Goal: Task Accomplishment & Management: Complete application form

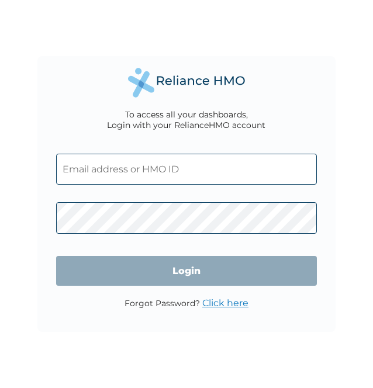
type input "[EMAIL_ADDRESS][PERSON_NAME][DOMAIN_NAME]"
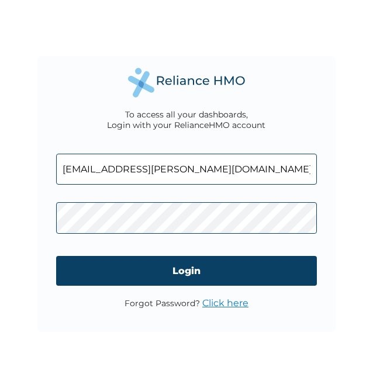
click input "Login" at bounding box center [186, 271] width 261 height 30
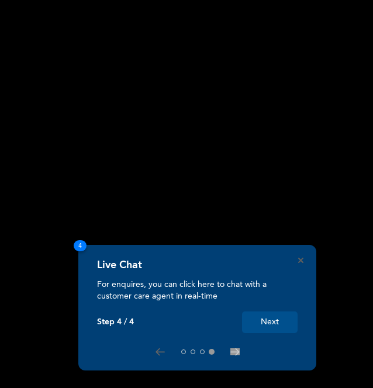
click at [275, 331] on button "Next" at bounding box center [270, 322] width 56 height 22
click at [275, 324] on button "Next" at bounding box center [270, 322] width 56 height 22
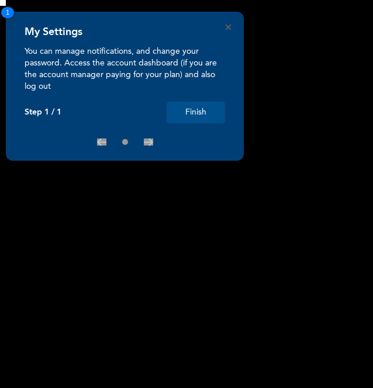
click at [172, 108] on button "Finish" at bounding box center [196, 113] width 58 height 22
click at [208, 107] on button "Finish" at bounding box center [196, 113] width 58 height 22
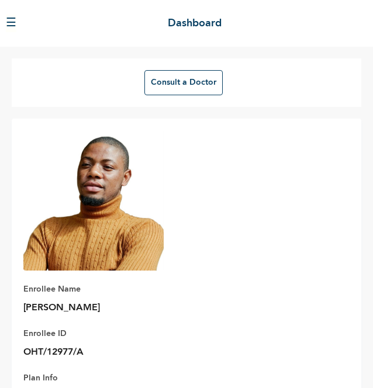
click at [13, 25] on button "☰" at bounding box center [11, 24] width 11 height 18
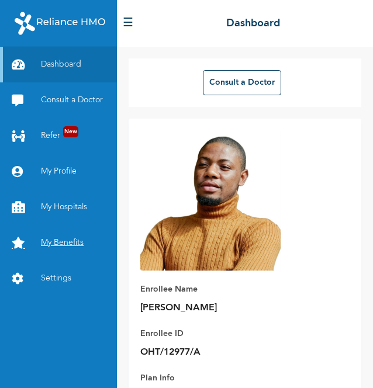
click at [61, 249] on link "My Benefits" at bounding box center [58, 243] width 117 height 36
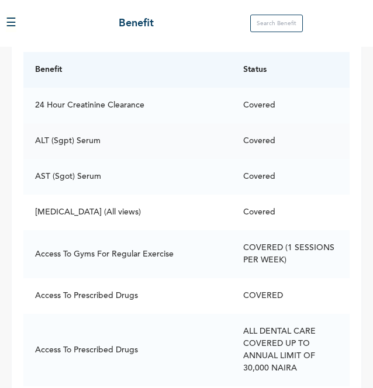
click at [165, 235] on td "Access To Gyms For Regular Exercise" at bounding box center [127, 254] width 208 height 48
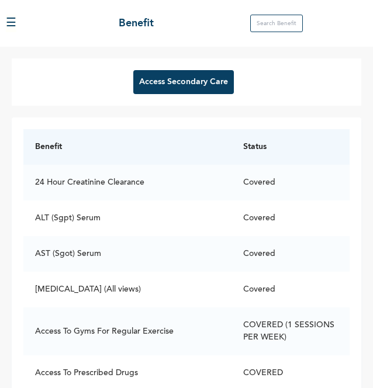
click at [199, 84] on button "Access Secondary Care" at bounding box center [183, 82] width 100 height 24
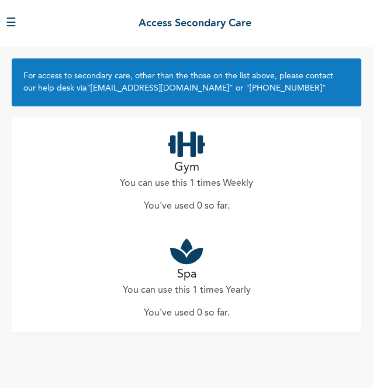
click at [188, 267] on h2 "Spa" at bounding box center [186, 275] width 19 height 18
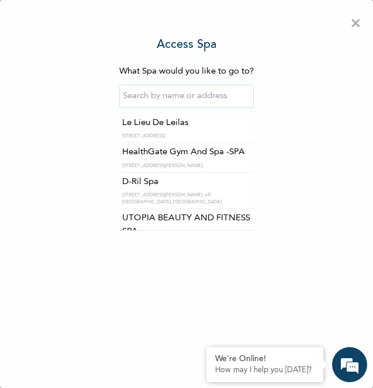
click at [199, 93] on input "text" at bounding box center [186, 96] width 134 height 23
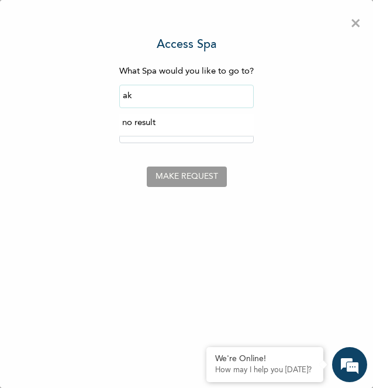
type input "a"
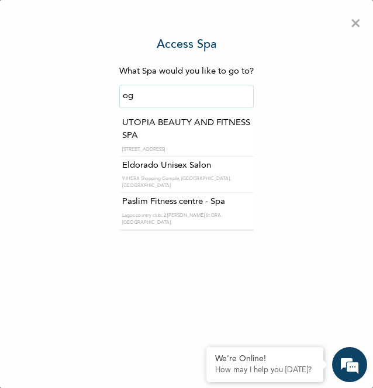
type input "o"
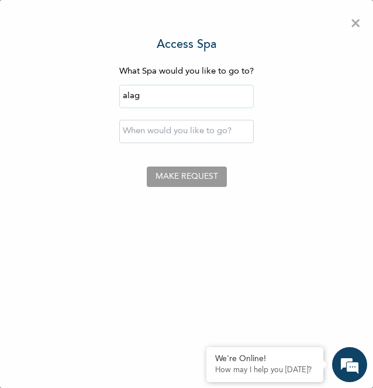
click at [219, 92] on input "alag" at bounding box center [186, 96] width 134 height 23
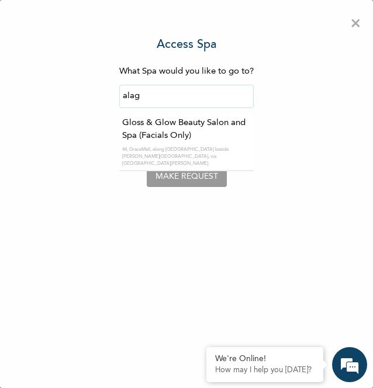
type input "Gloss & Glow Beauty Salon and Spa (Facials Only)"
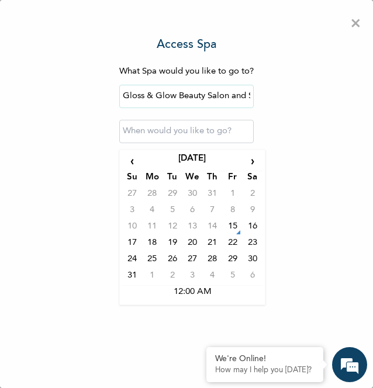
click at [219, 129] on input "text" at bounding box center [186, 131] width 134 height 23
click at [229, 227] on td "15" at bounding box center [232, 228] width 20 height 16
click at [229, 123] on input "[DATE] 12:00 AM" at bounding box center [186, 131] width 134 height 23
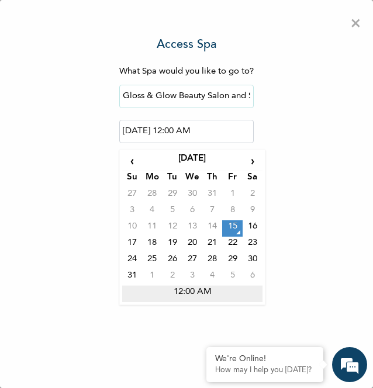
click at [202, 295] on td "12:00 AM" at bounding box center [192, 294] width 140 height 16
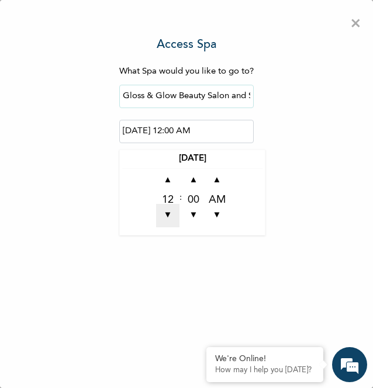
click at [166, 219] on span "▼" at bounding box center [167, 215] width 23 height 23
click at [163, 184] on span "▲" at bounding box center [167, 180] width 23 height 23
click at [161, 212] on span "▼" at bounding box center [167, 215] width 23 height 23
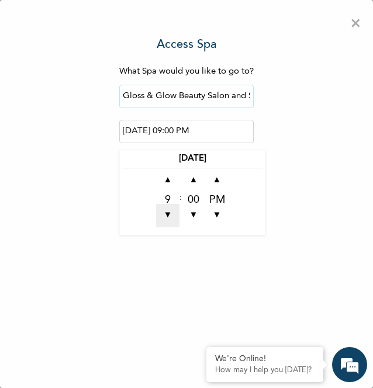
click at [161, 212] on span "▼" at bounding box center [167, 215] width 23 height 23
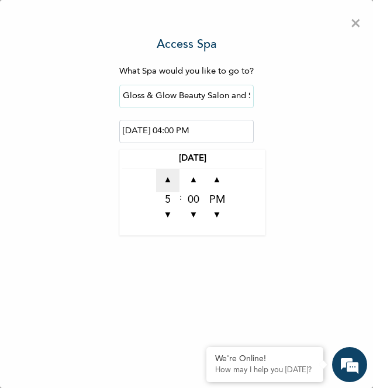
click at [162, 182] on span "▲" at bounding box center [167, 180] width 23 height 23
click at [162, 212] on span "▼" at bounding box center [167, 215] width 23 height 23
click at [159, 176] on span "▲" at bounding box center [167, 180] width 23 height 23
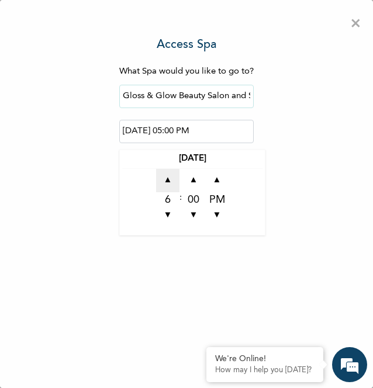
click at [159, 176] on span "▲" at bounding box center [167, 180] width 23 height 23
click at [189, 181] on span "▲" at bounding box center [193, 180] width 23 height 23
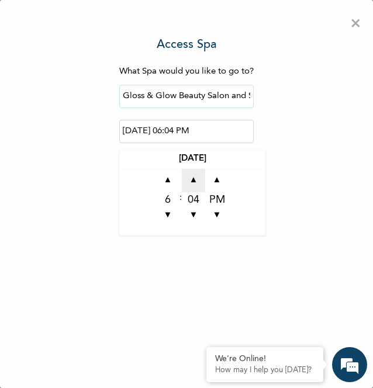
click at [189, 181] on span "▲" at bounding box center [193, 180] width 23 height 23
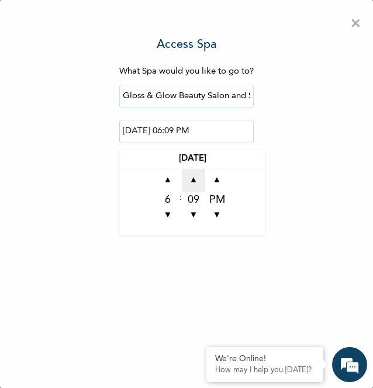
click at [189, 181] on span "▲" at bounding box center [193, 180] width 23 height 23
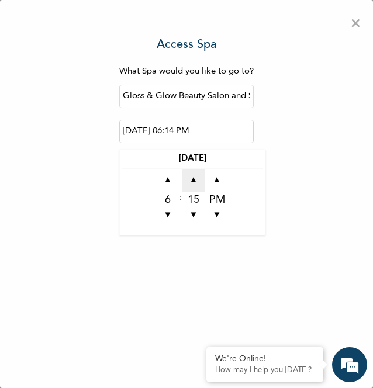
click at [189, 181] on span "▲" at bounding box center [193, 180] width 23 height 23
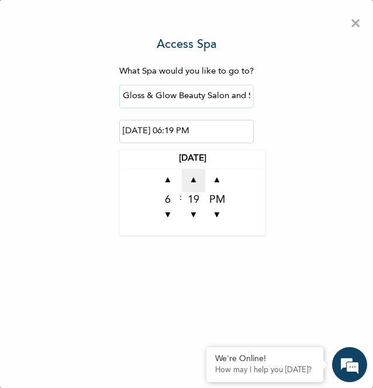
click at [189, 181] on span "▲" at bounding box center [193, 180] width 23 height 23
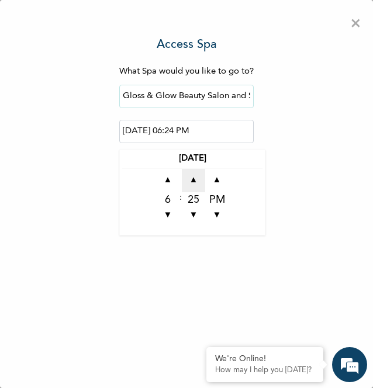
click at [189, 181] on span "▲" at bounding box center [193, 180] width 23 height 23
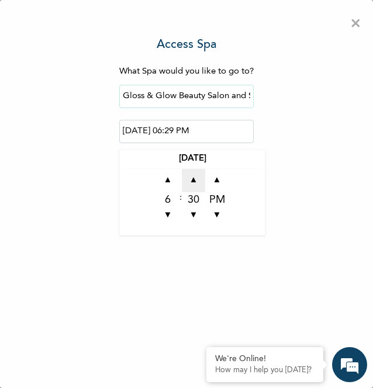
click at [189, 181] on span "▲" at bounding box center [193, 180] width 23 height 23
type input "[DATE] 06:30 PM"
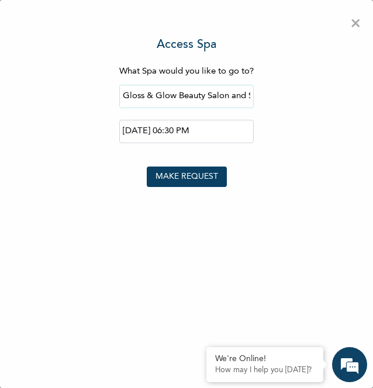
click at [350, 23] on span "×" at bounding box center [355, 24] width 11 height 25
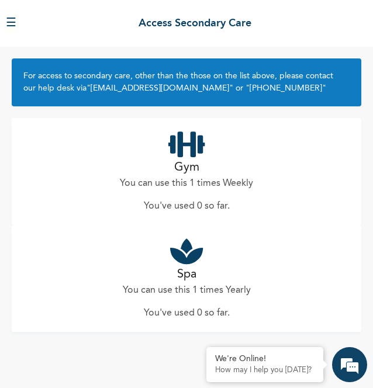
click at [16, 18] on button "☰" at bounding box center [11, 24] width 11 height 18
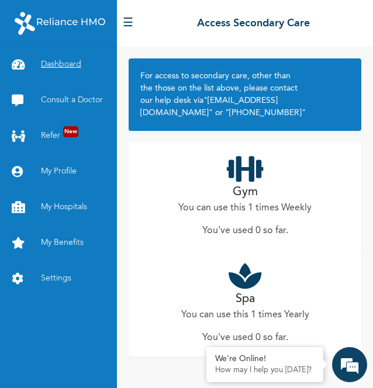
click at [61, 77] on link "Dashboard" at bounding box center [58, 65] width 117 height 36
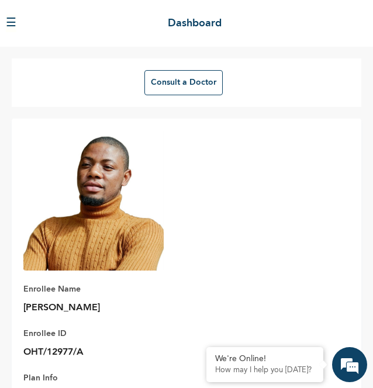
click at [15, 16] on button "☰" at bounding box center [11, 24] width 11 height 18
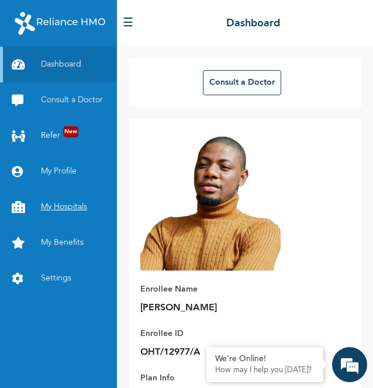
click at [64, 202] on link "My Hospitals" at bounding box center [58, 207] width 117 height 36
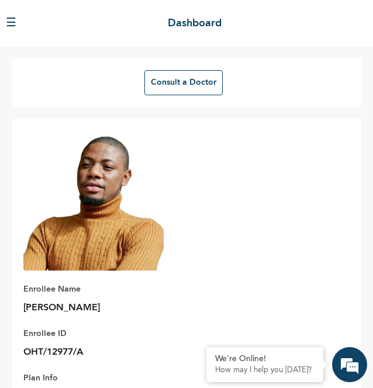
click at [15, 26] on button "☰" at bounding box center [11, 24] width 11 height 18
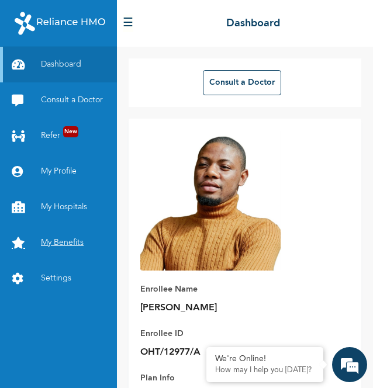
click at [60, 249] on link "My Benefits" at bounding box center [58, 243] width 117 height 36
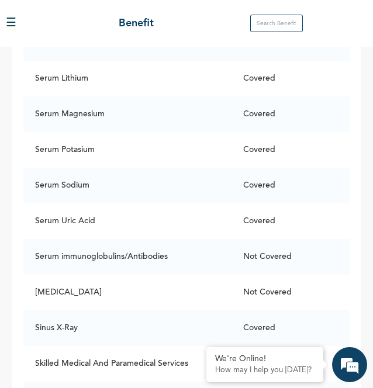
scroll to position [11534, 0]
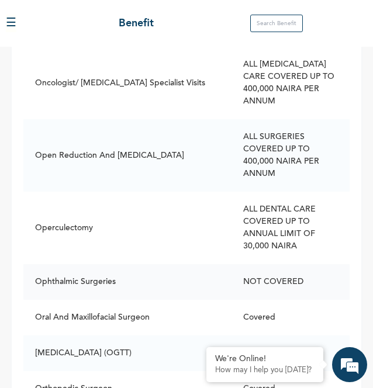
click at [261, 192] on td "ALL SURGERIES COVERED UP TO 400,000 NAIRA PER ANNUM" at bounding box center [290, 155] width 118 height 72
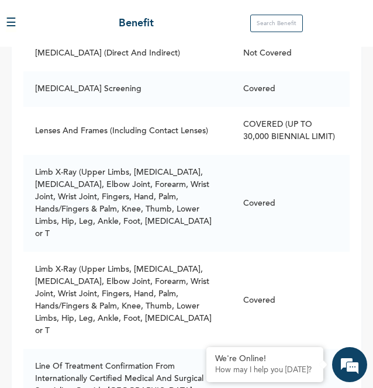
scroll to position [6693, 0]
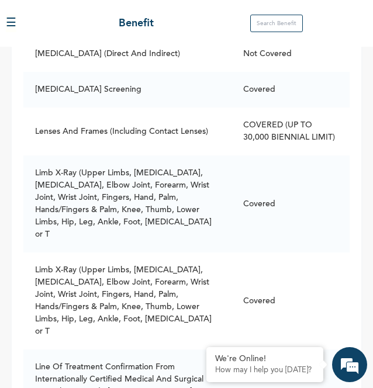
click at [363, 196] on div "Access Secondary Care Benefit Status 24 Hour Creatinine Clearance Covered ALT (…" at bounding box center [186, 217] width 373 height 341
